Goal: Book appointment/travel/reservation

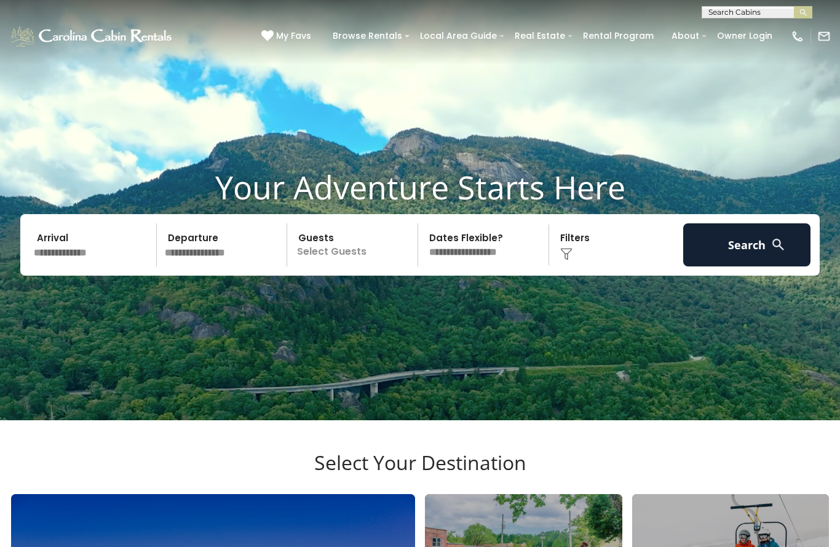
click at [749, 17] on input "text" at bounding box center [757, 15] width 108 height 12
click at [807, 10] on img "submit" at bounding box center [803, 12] width 9 height 9
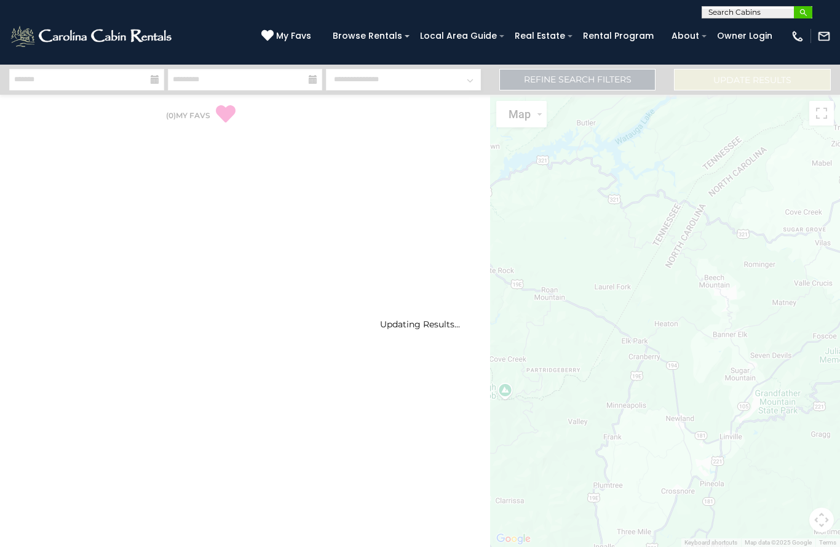
click at [796, 12] on button "submit" at bounding box center [803, 12] width 18 height 12
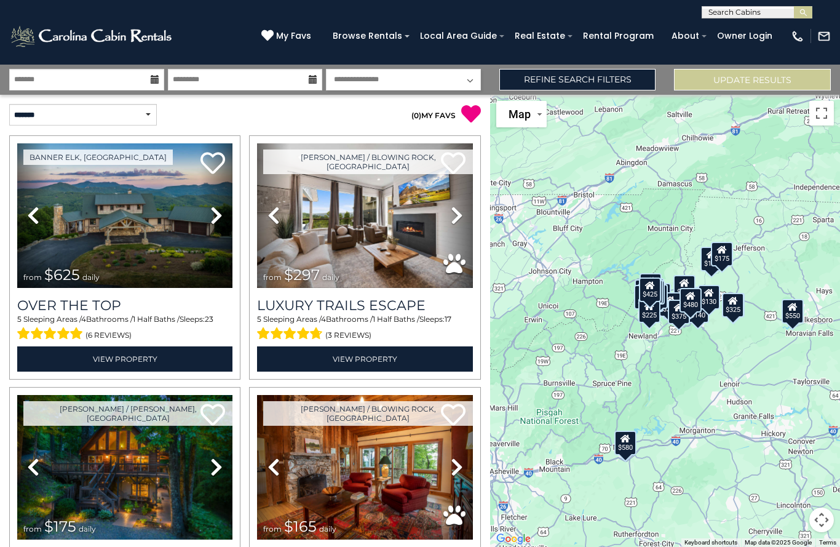
click at [767, 23] on div "My Favs Browse Rentals Local Area Guide Activities & Attractions Area Map Drivi…" at bounding box center [546, 35] width 570 height 31
click at [768, 12] on input "text" at bounding box center [757, 15] width 108 height 12
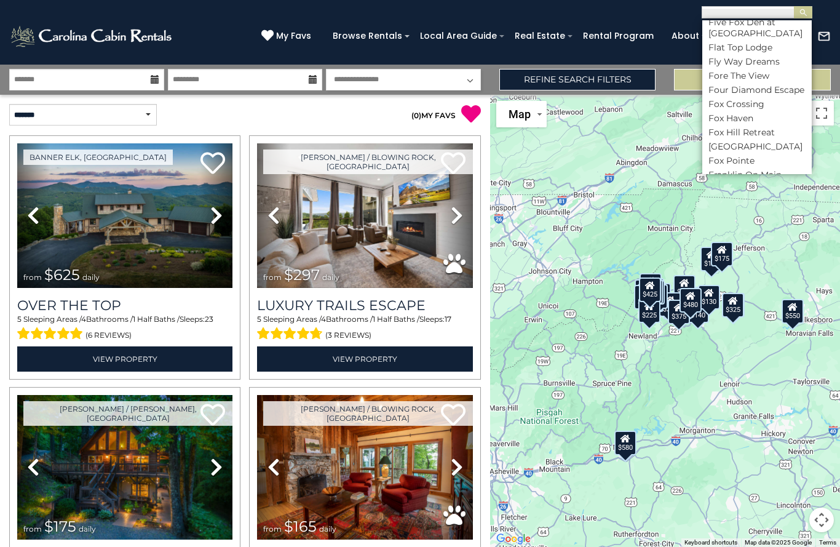
scroll to position [2467, 0]
click at [755, 89] on ul "Search Cabins 1 Kingfisher 1eight3 Retreat 3 Bears Den 4 Pines A-Frame on Balsa…" at bounding box center [758, 97] width 110 height 154
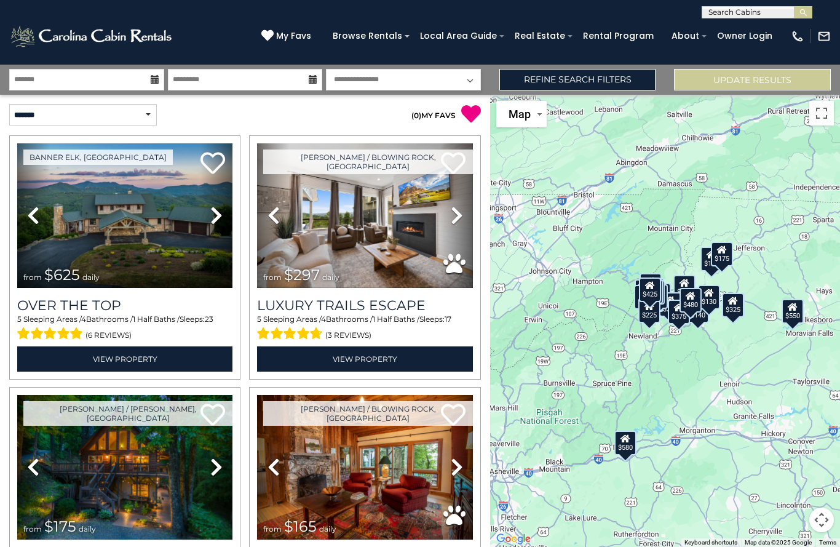
click at [747, 6] on div "**********" at bounding box center [757, 12] width 111 height 12
click at [743, 16] on input "text" at bounding box center [757, 15] width 108 height 12
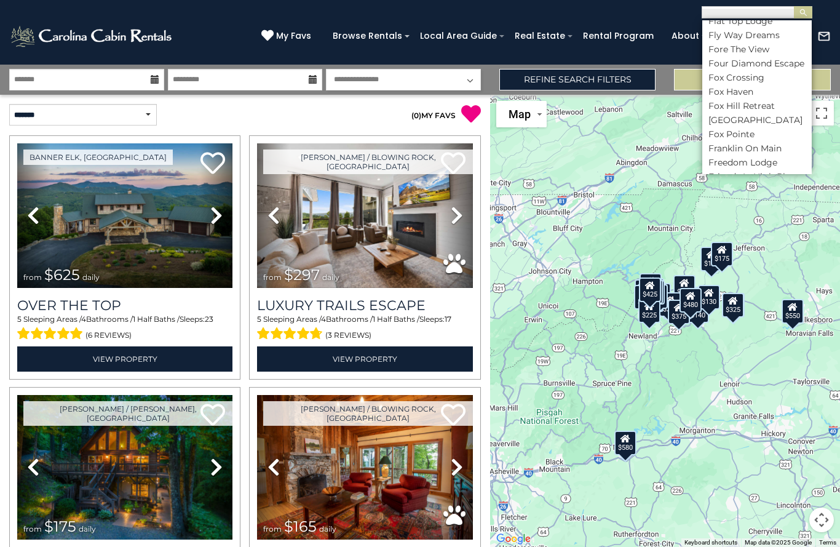
click at [749, 239] on li "Grandfather Lookout" at bounding box center [758, 244] width 110 height 11
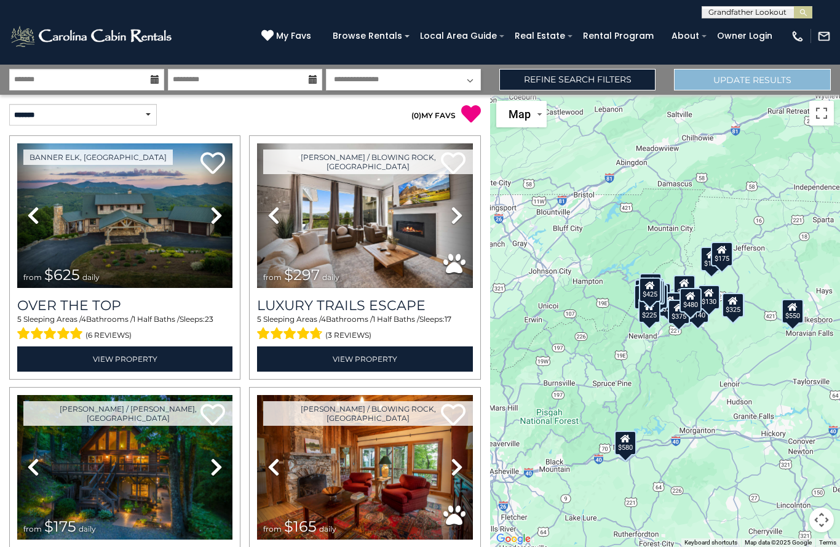
click at [803, 12] on button "submit" at bounding box center [803, 12] width 18 height 12
click at [803, 12] on img "submit" at bounding box center [803, 12] width 9 height 9
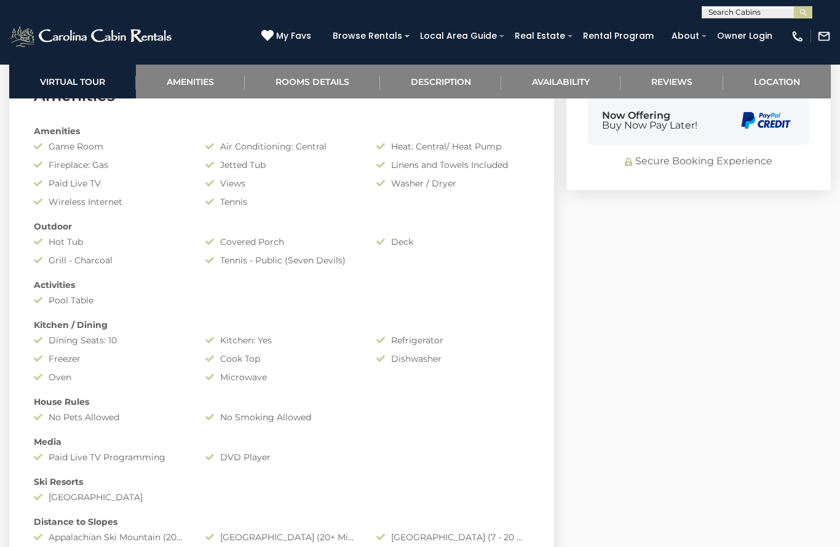
scroll to position [953, 0]
